Goal: Task Accomplishment & Management: Manage account settings

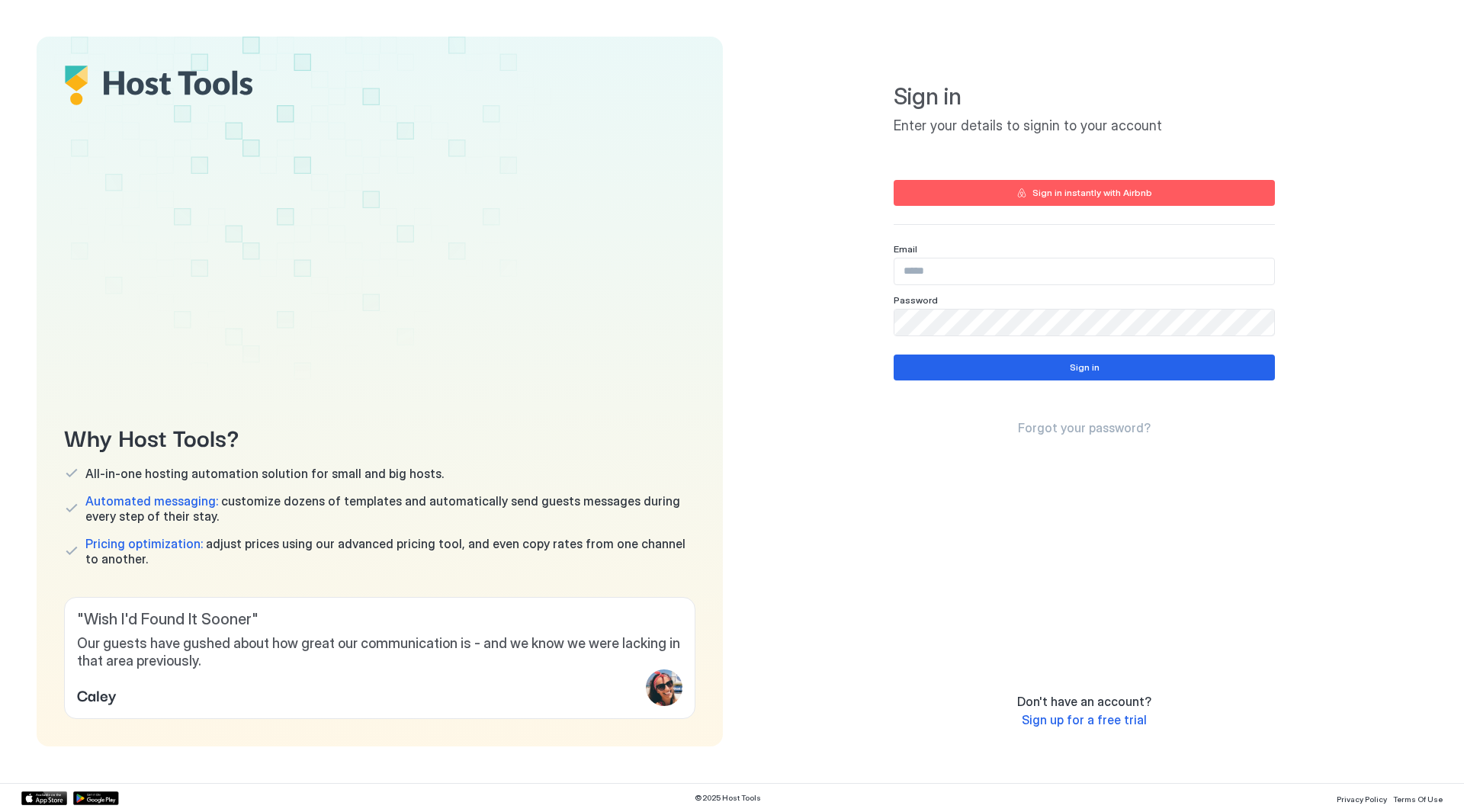
click at [988, 274] on input "Input Field" at bounding box center [1084, 272] width 380 height 26
click at [1085, 193] on div "Sign in instantly with Airbnb" at bounding box center [1092, 193] width 120 height 14
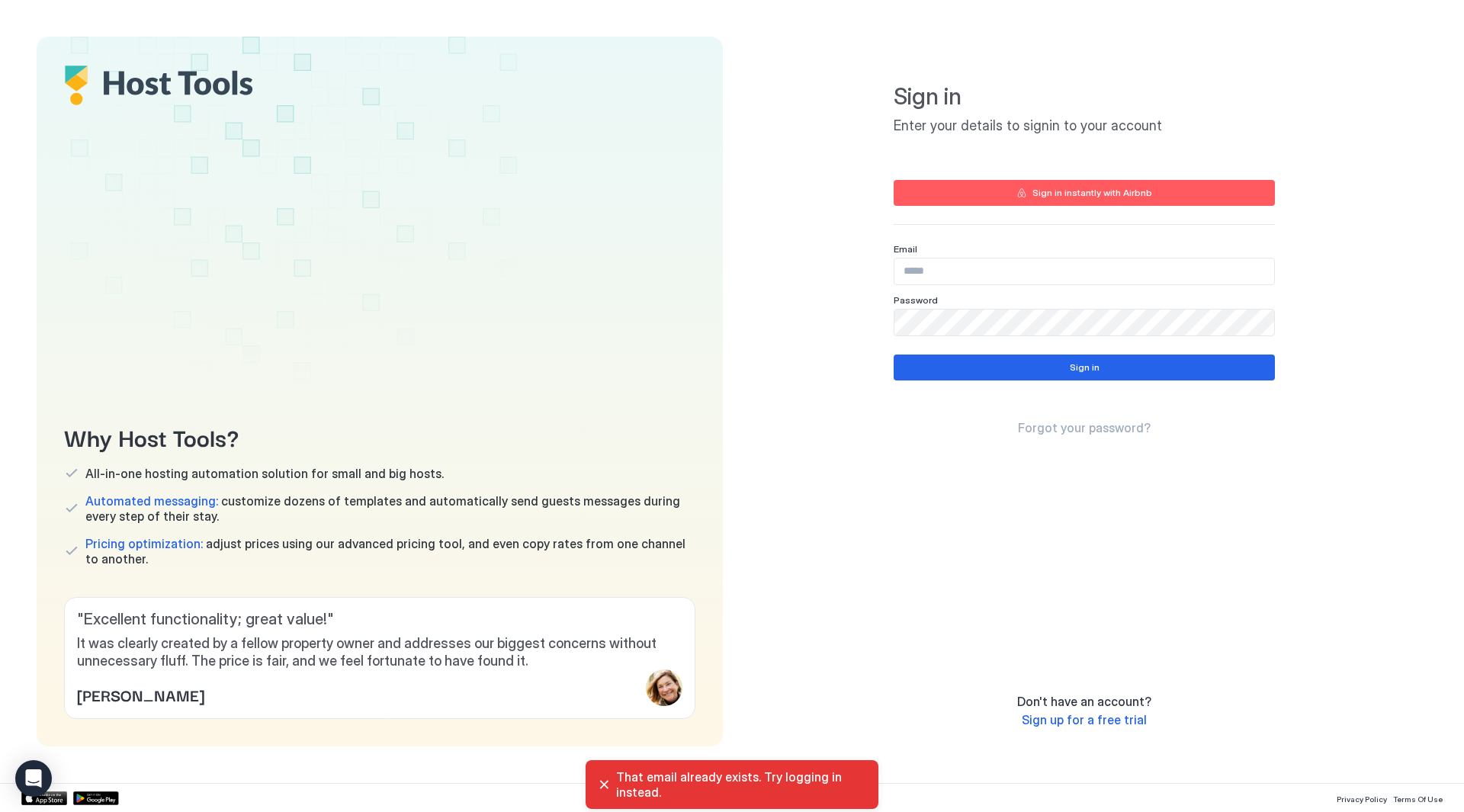
click at [995, 273] on input "Input Field" at bounding box center [1084, 272] width 380 height 26
click at [1069, 269] on input "Input Field" at bounding box center [1084, 272] width 380 height 26
click at [1275, 272] on div at bounding box center [1275, 272] width 0 height 0
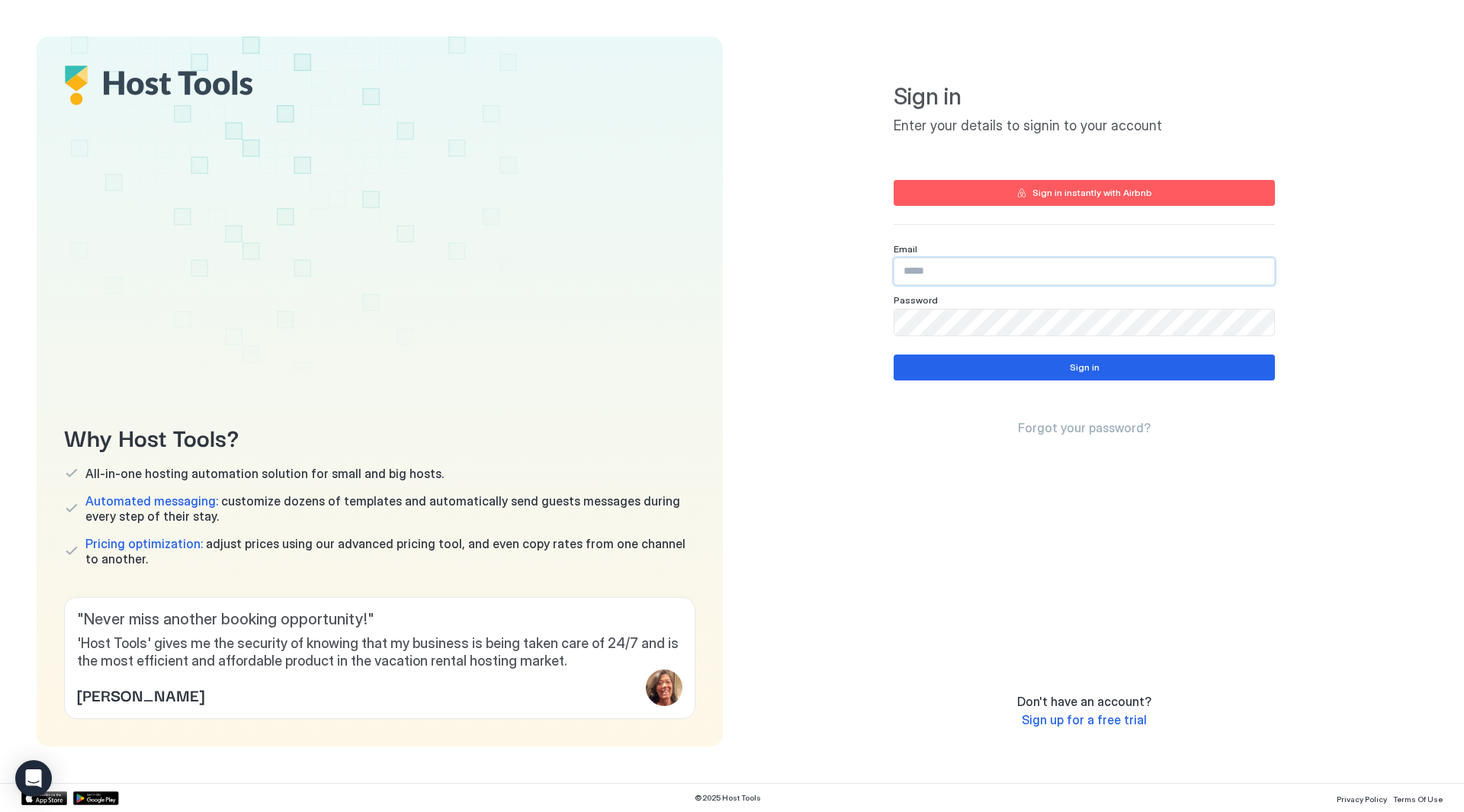
click at [835, 335] on div "Sign in Enter your details to signin to your account Sign in instantly with Air…" at bounding box center [1084, 392] width 686 height 710
